Goal: Navigation & Orientation: Go to known website

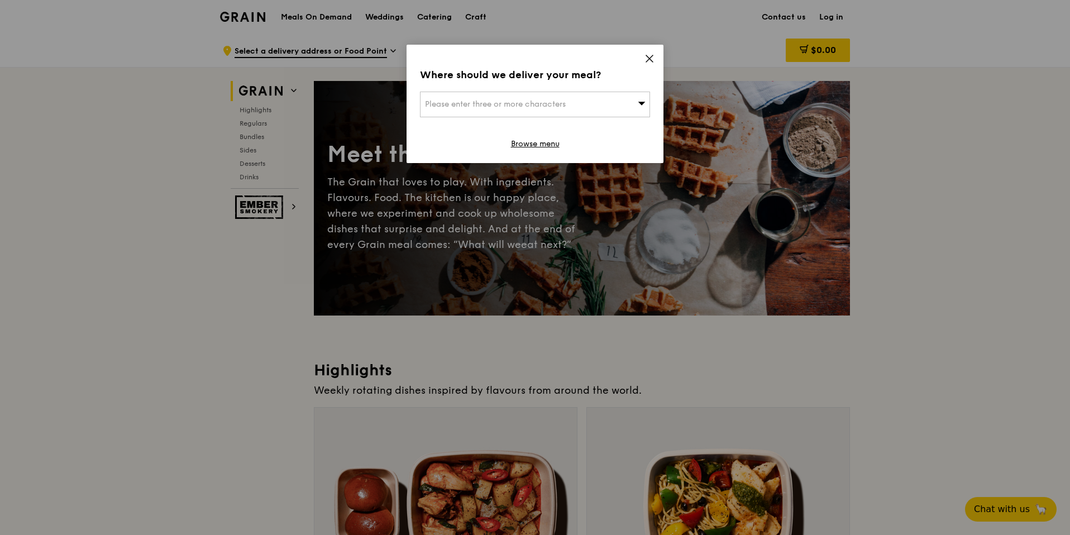
click at [651, 58] on icon at bounding box center [650, 59] width 10 height 10
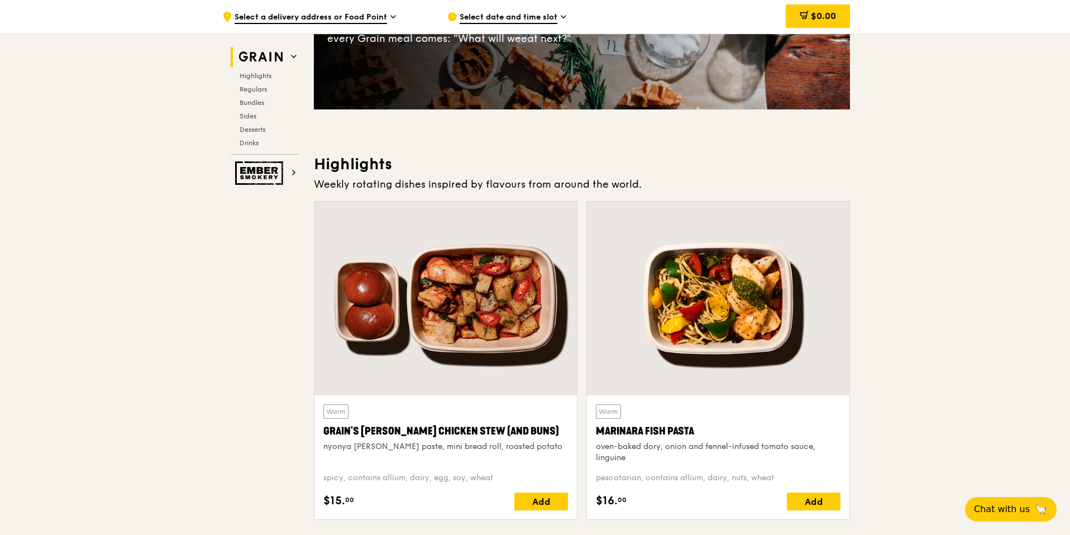
scroll to position [208, 0]
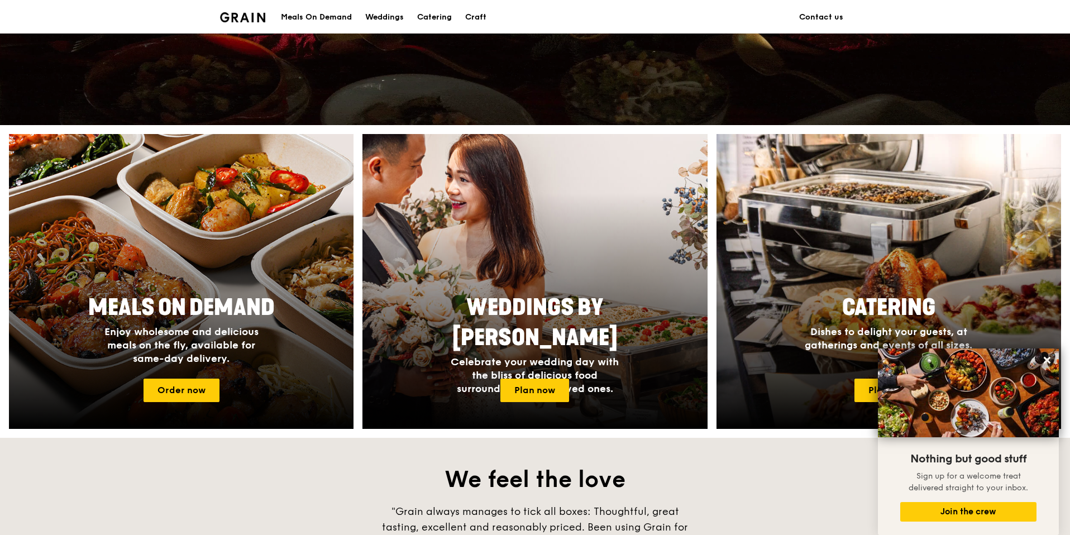
scroll to position [319, 0]
